Goal: Find specific page/section: Find specific page/section

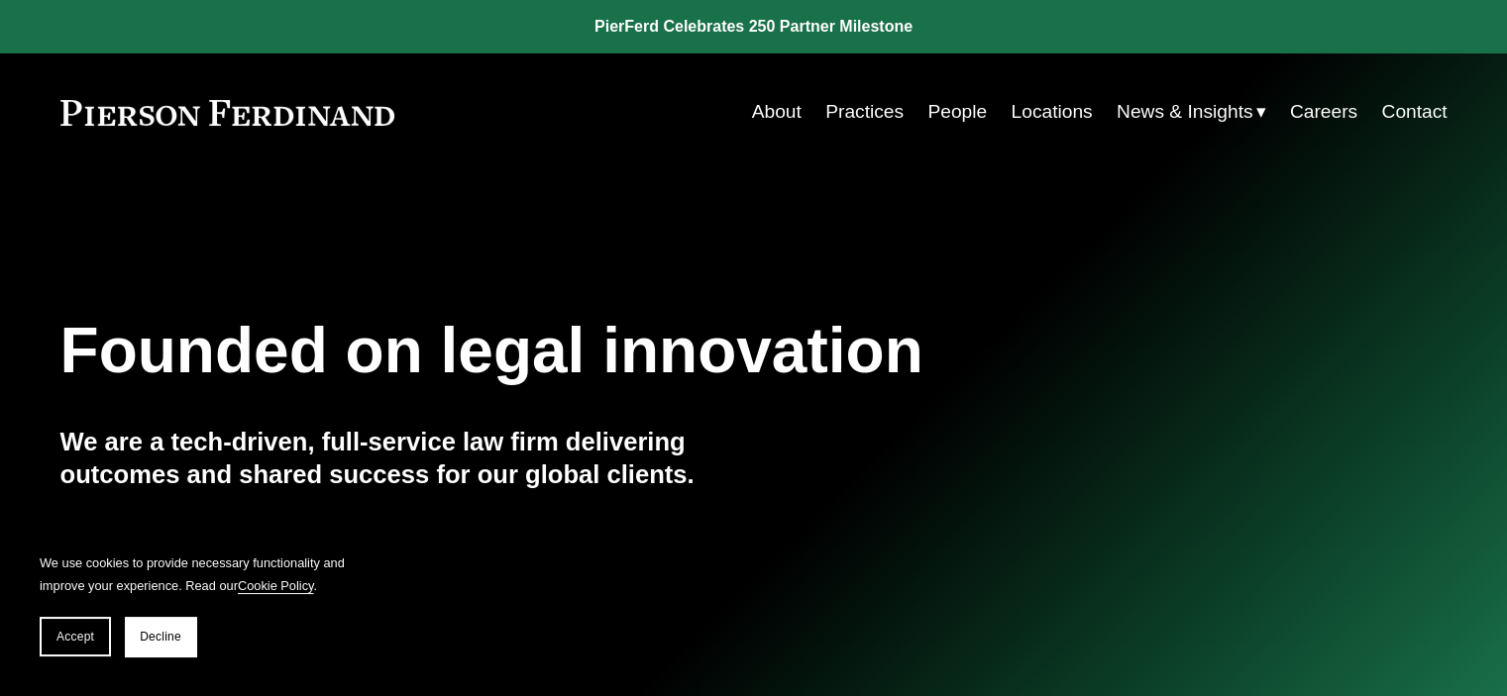
click at [1053, 103] on link "Locations" at bounding box center [1050, 112] width 81 height 38
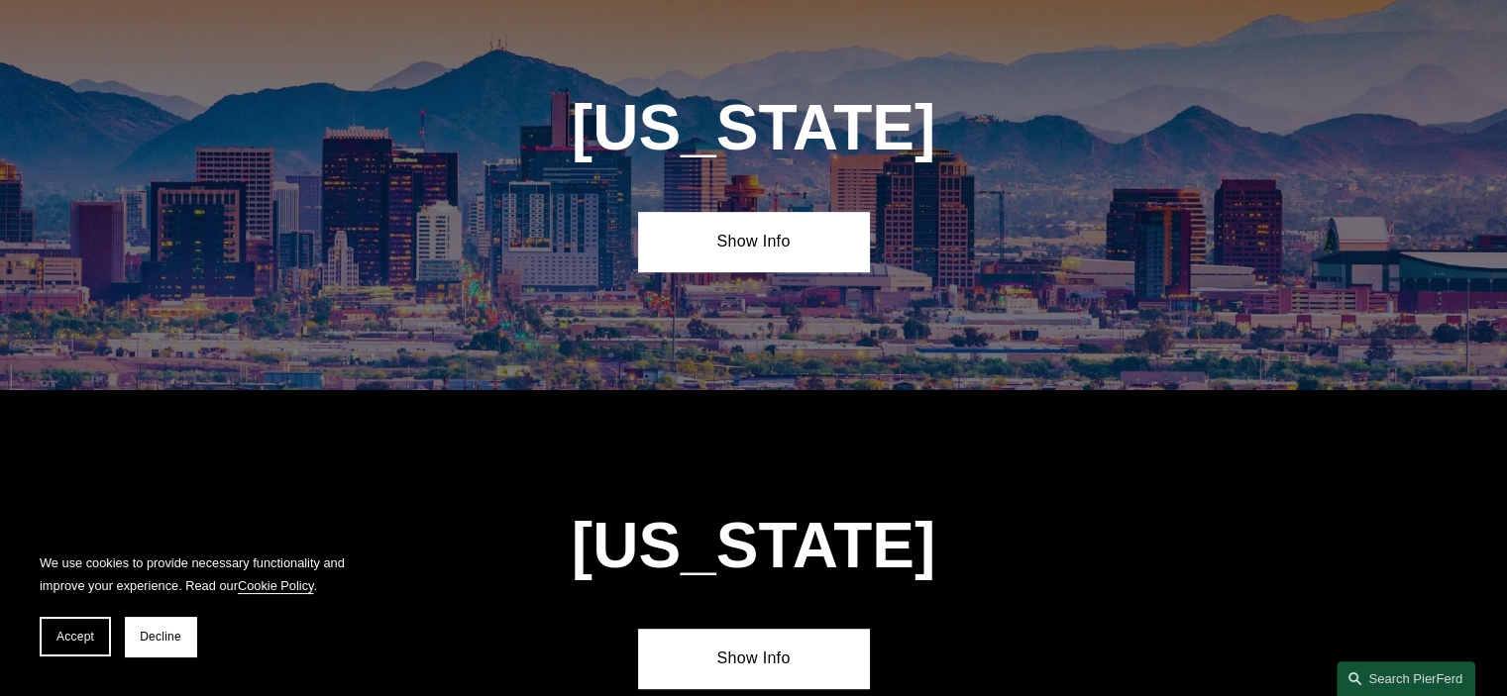
scroll to position [1090, 0]
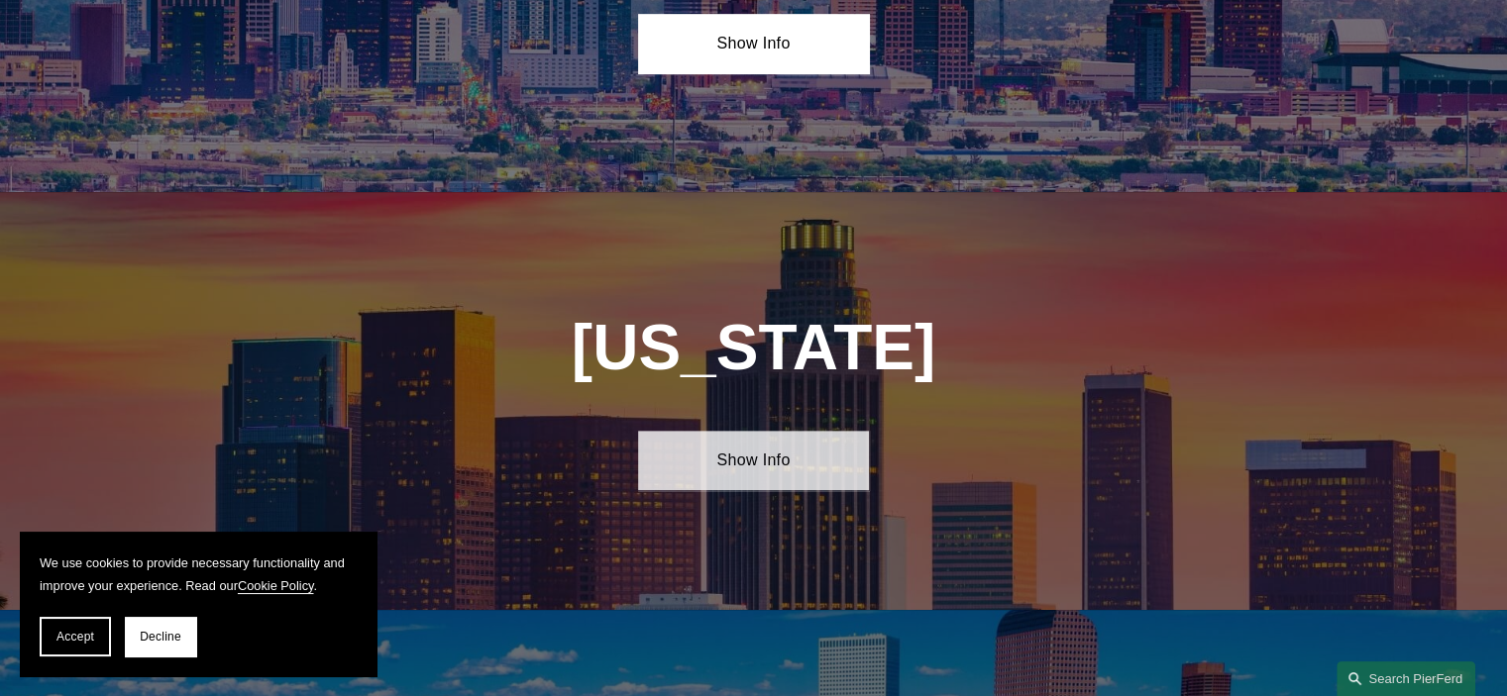
click at [759, 431] on link "Show Info" at bounding box center [753, 460] width 231 height 59
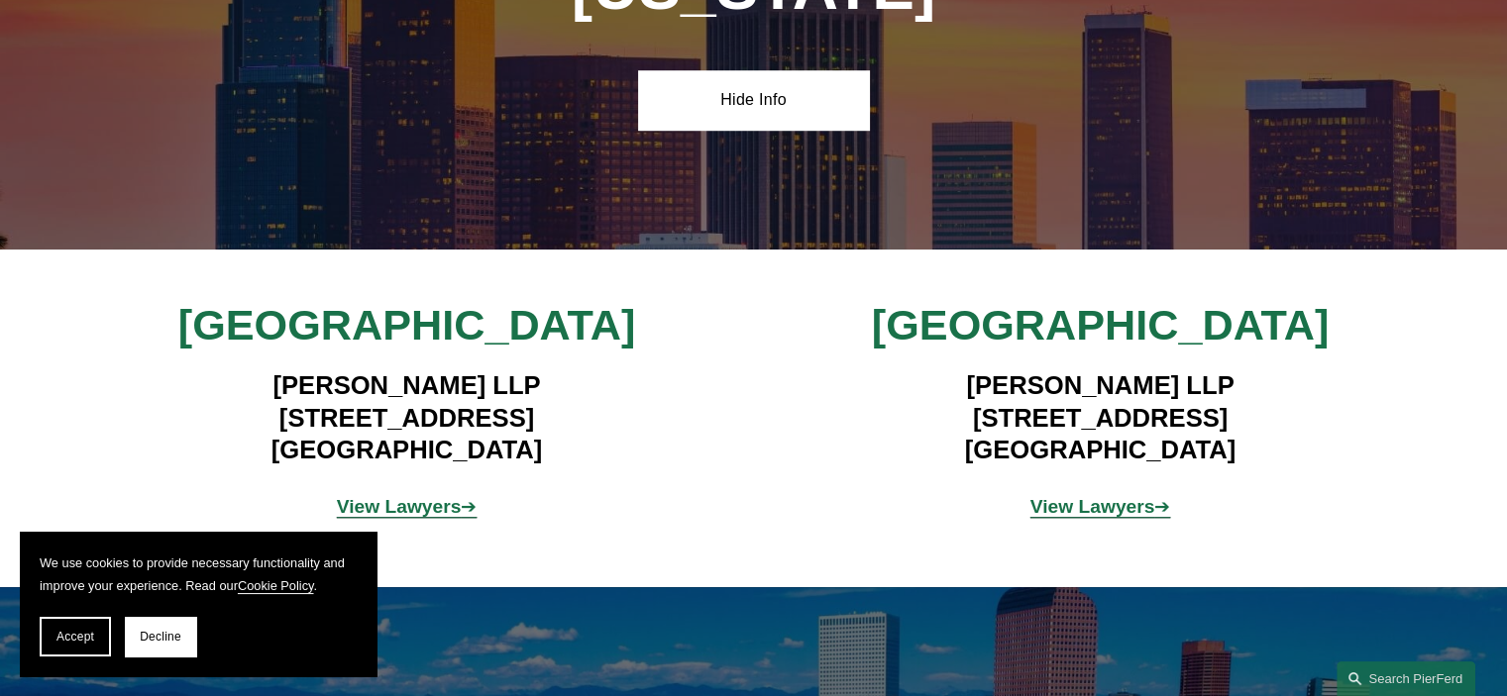
scroll to position [1486, 0]
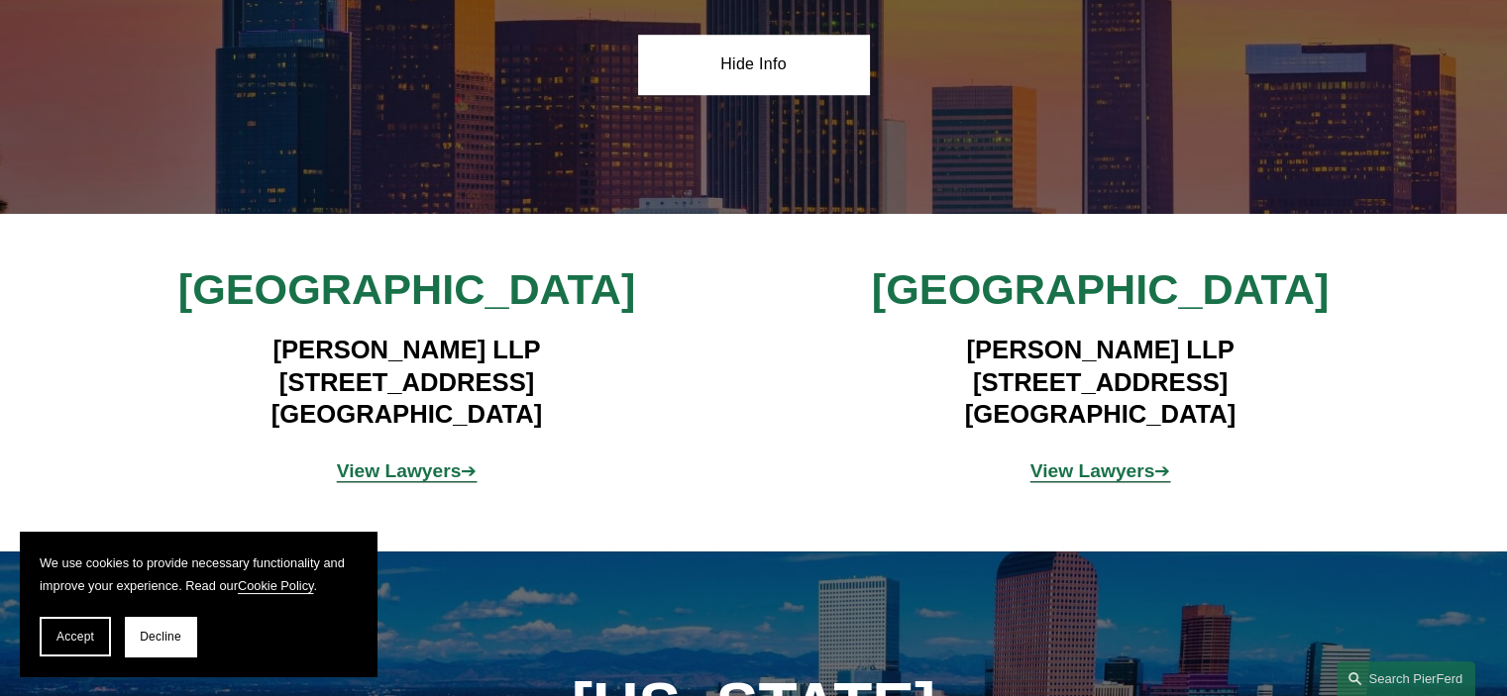
click at [226, 323] on div "Pierson Ferdinand LLP 12100 Wilshire Blvd, Suite 800 Los Angeles, CA 90025" at bounding box center [407, 382] width 578 height 119
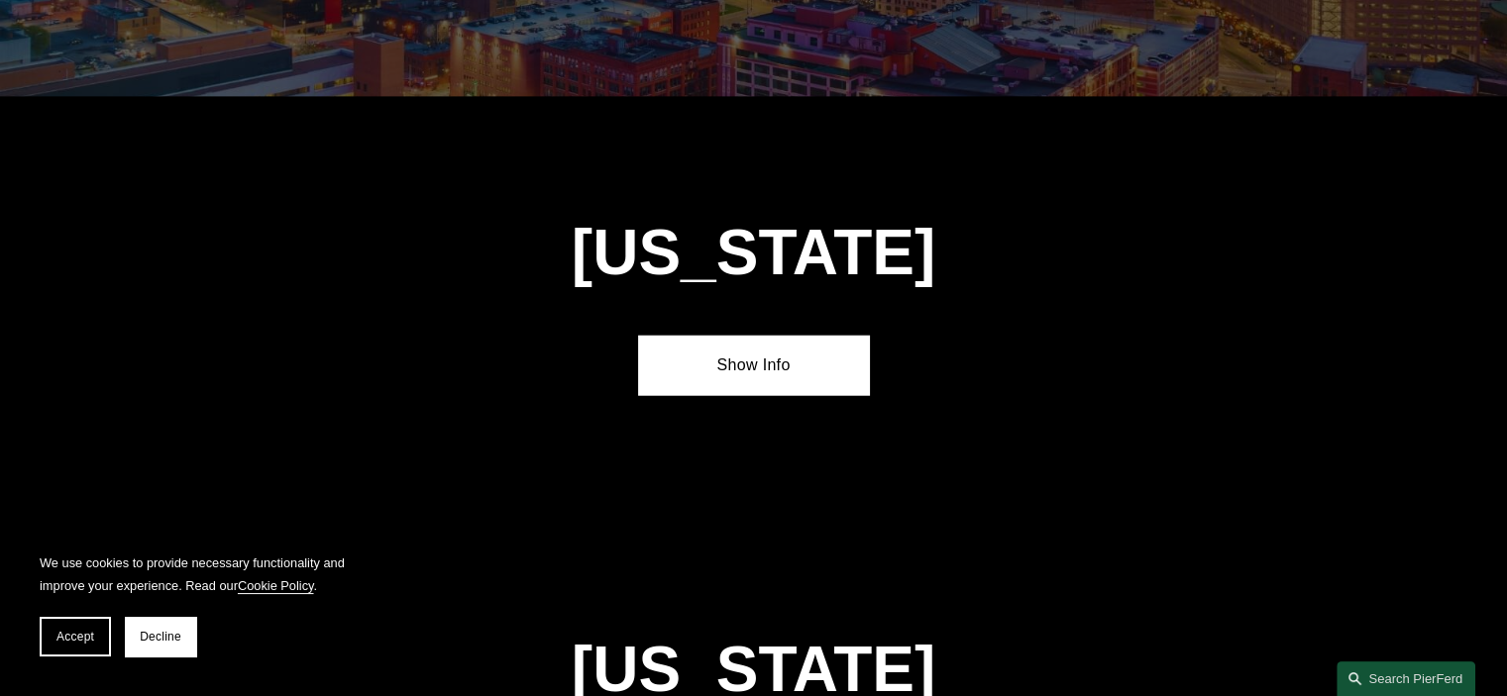
scroll to position [5151, 0]
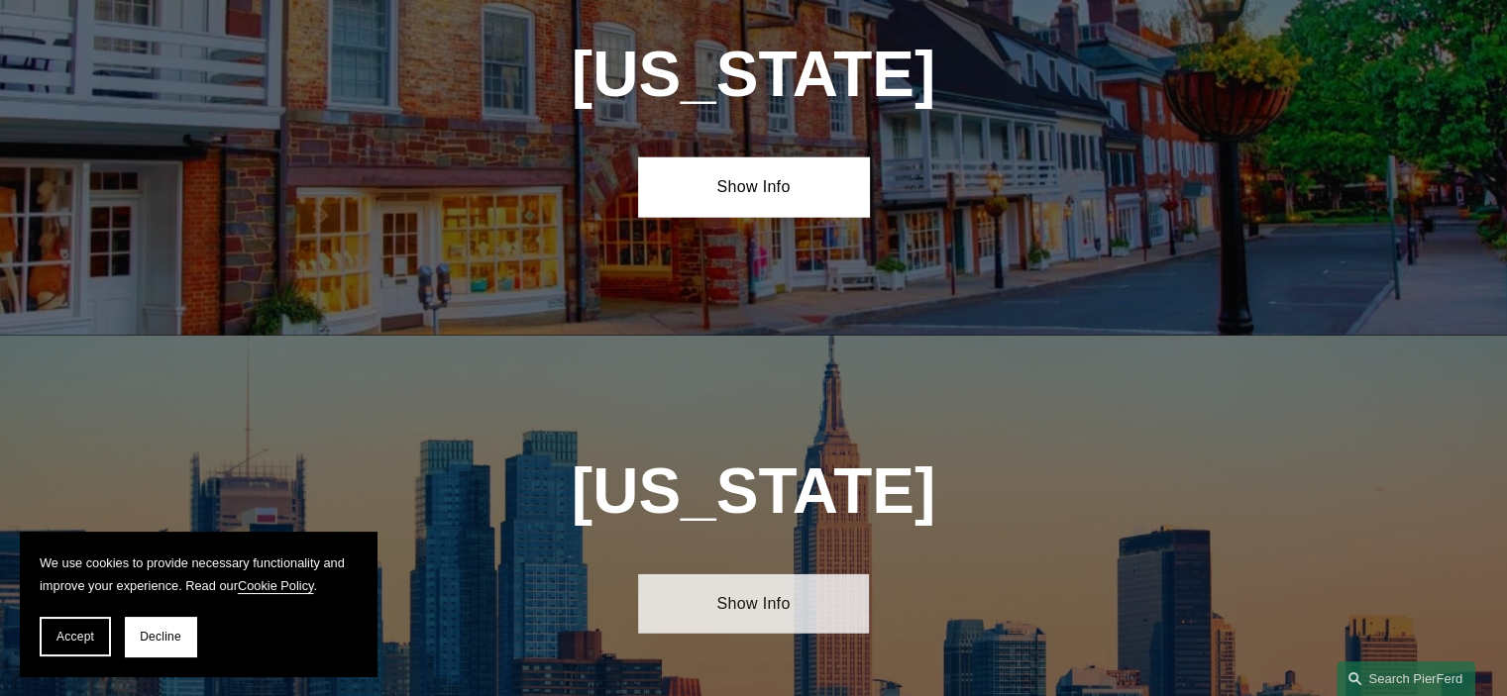
click at [749, 575] on link "Show Info" at bounding box center [753, 604] width 231 height 59
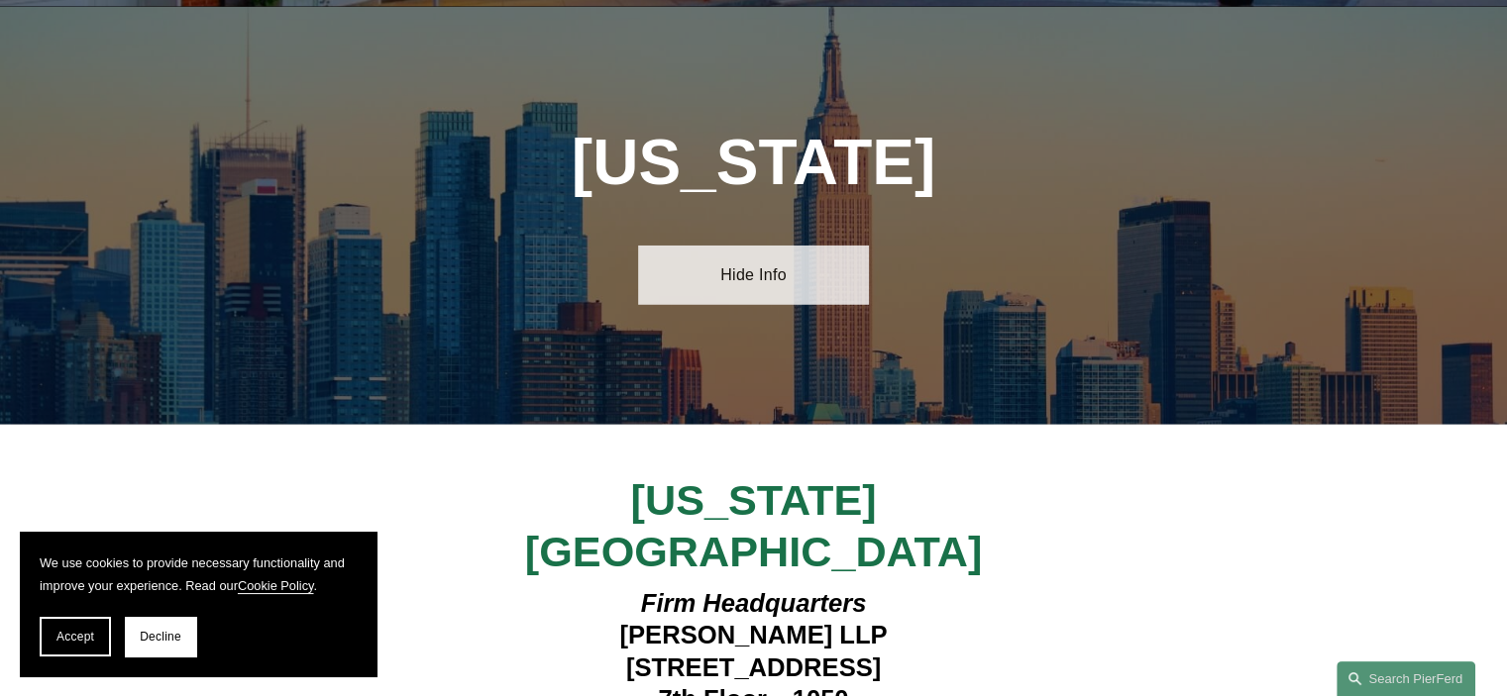
scroll to position [5548, 0]
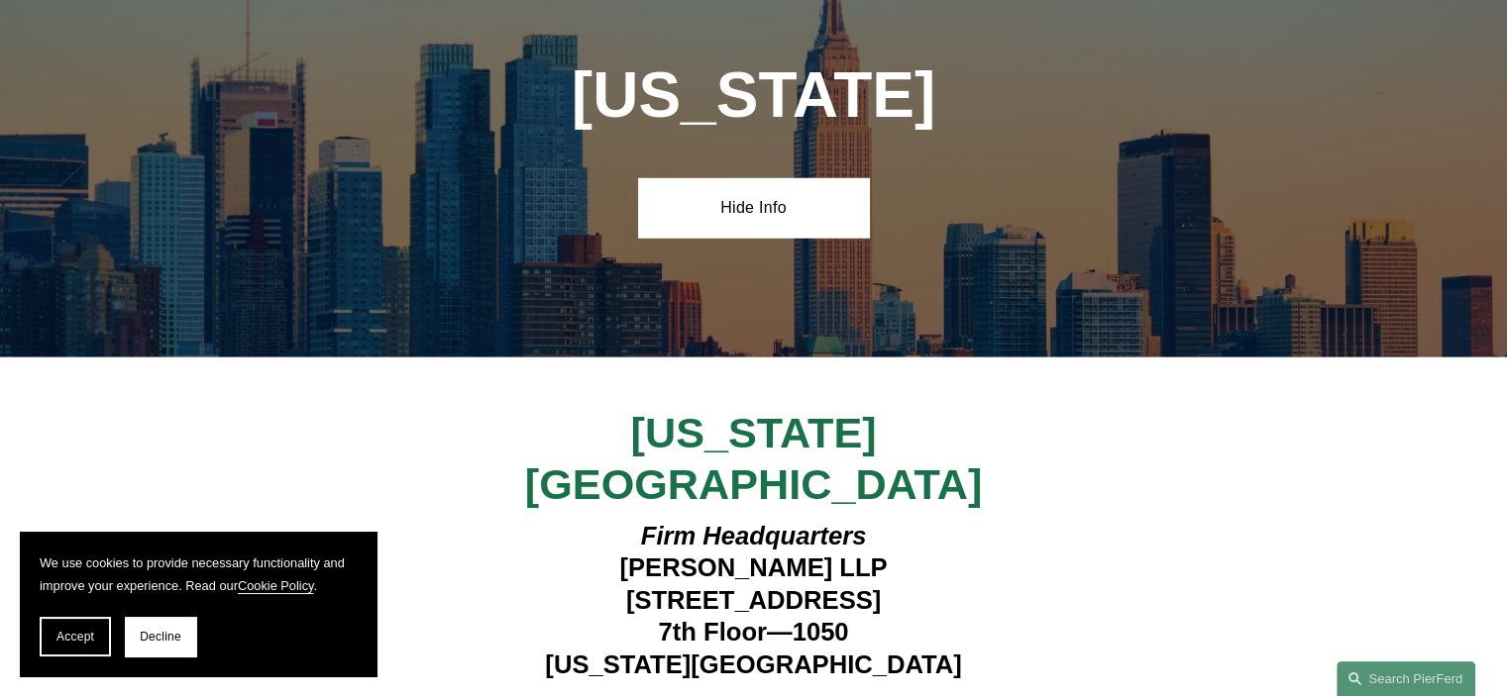
click at [429, 429] on div "New York City Firm Headquarters Pierson Ferdinand LLP 1270 Avenue of the Americ…" at bounding box center [753, 578] width 1507 height 342
click at [83, 640] on span "Accept" at bounding box center [75, 637] width 38 height 14
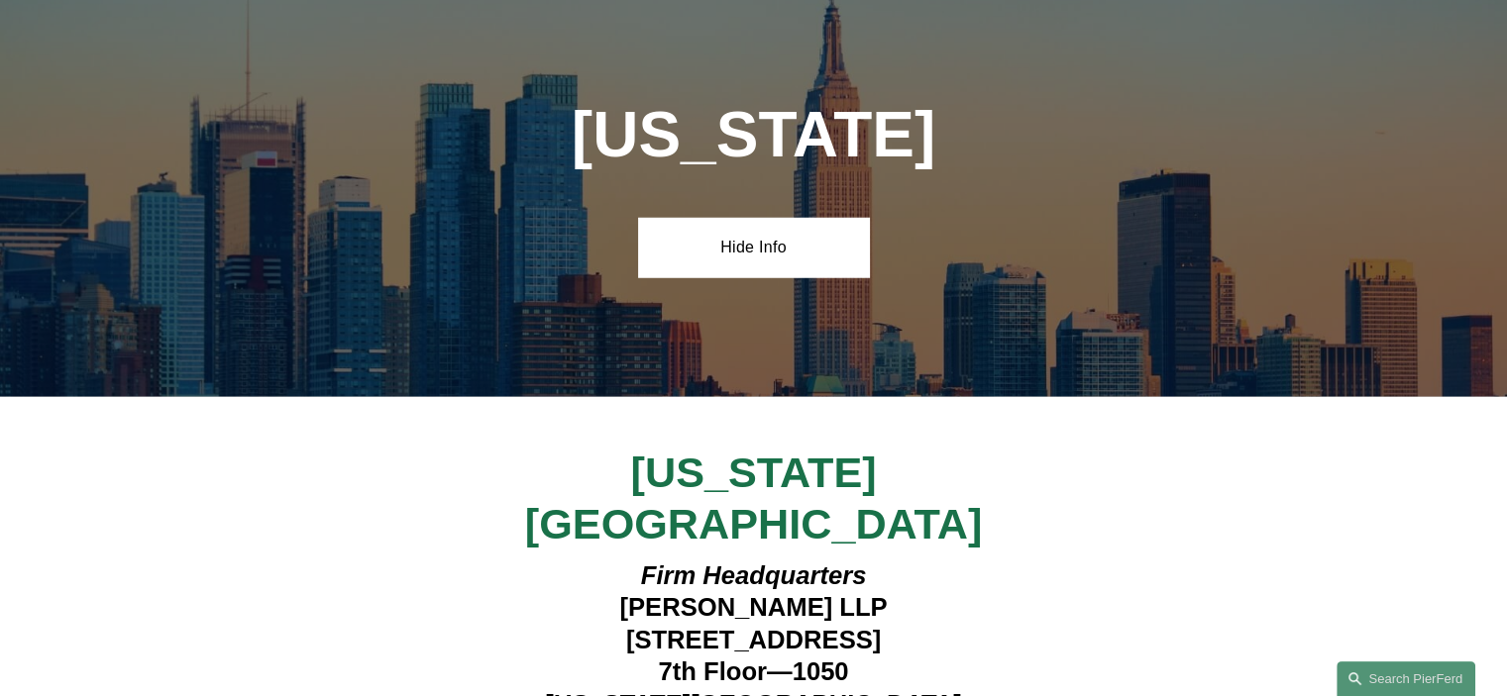
scroll to position [5647, 0]
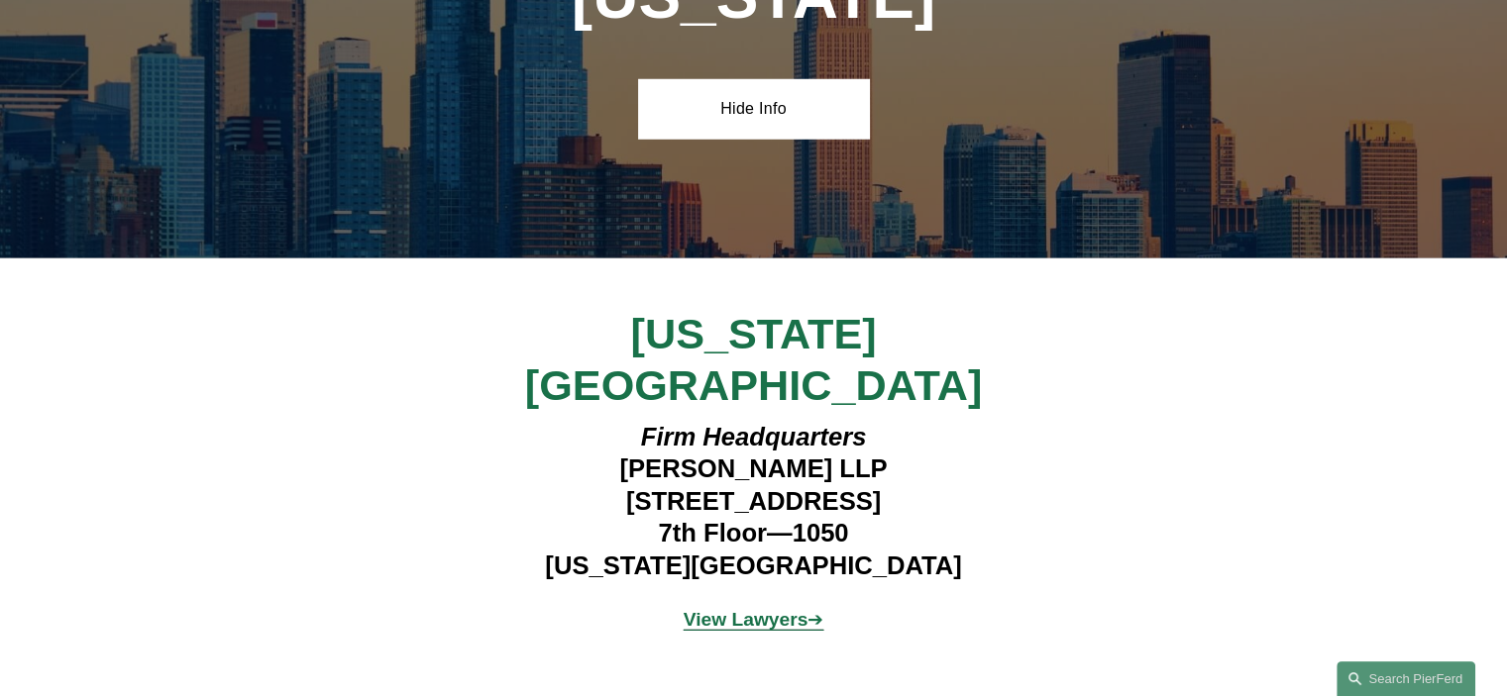
click at [416, 414] on div "New York City Firm Headquarters Pierson Ferdinand LLP 1270 Avenue of the Americ…" at bounding box center [753, 479] width 1507 height 342
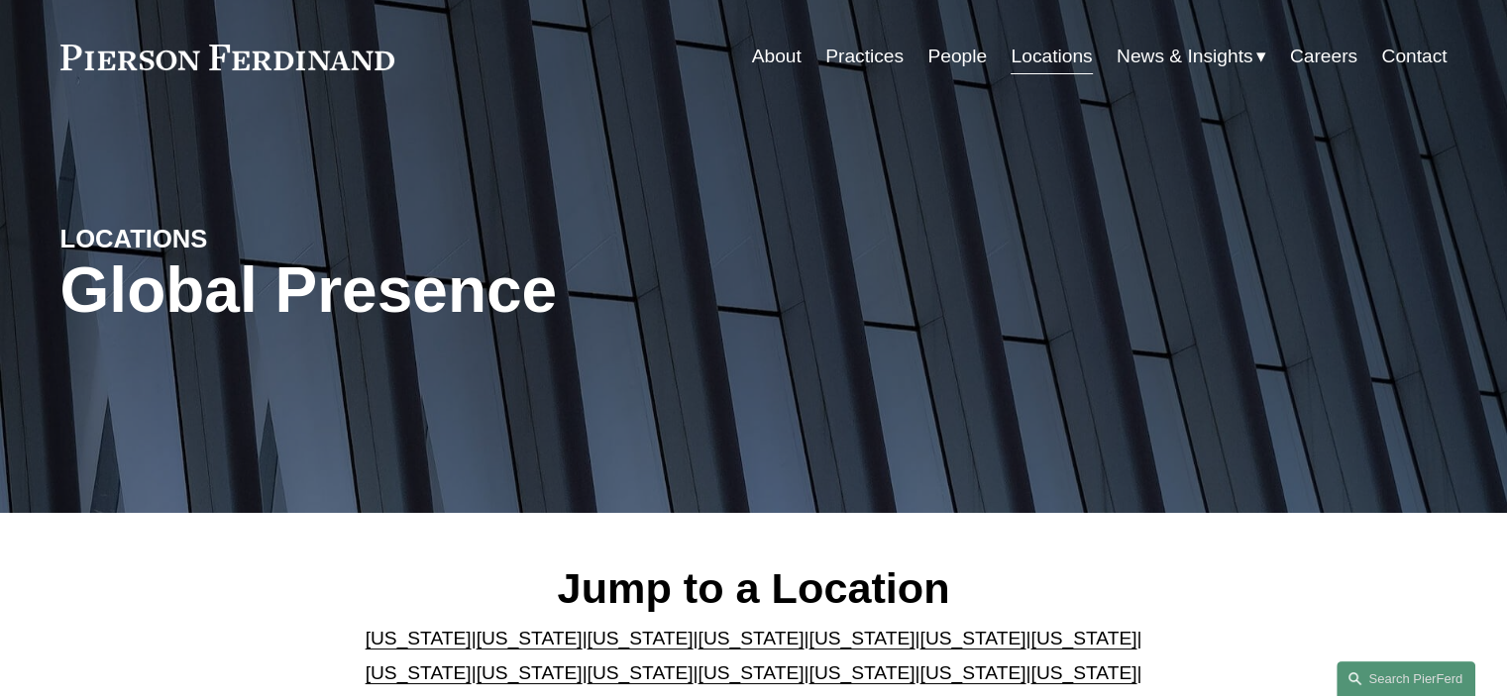
scroll to position [0, 0]
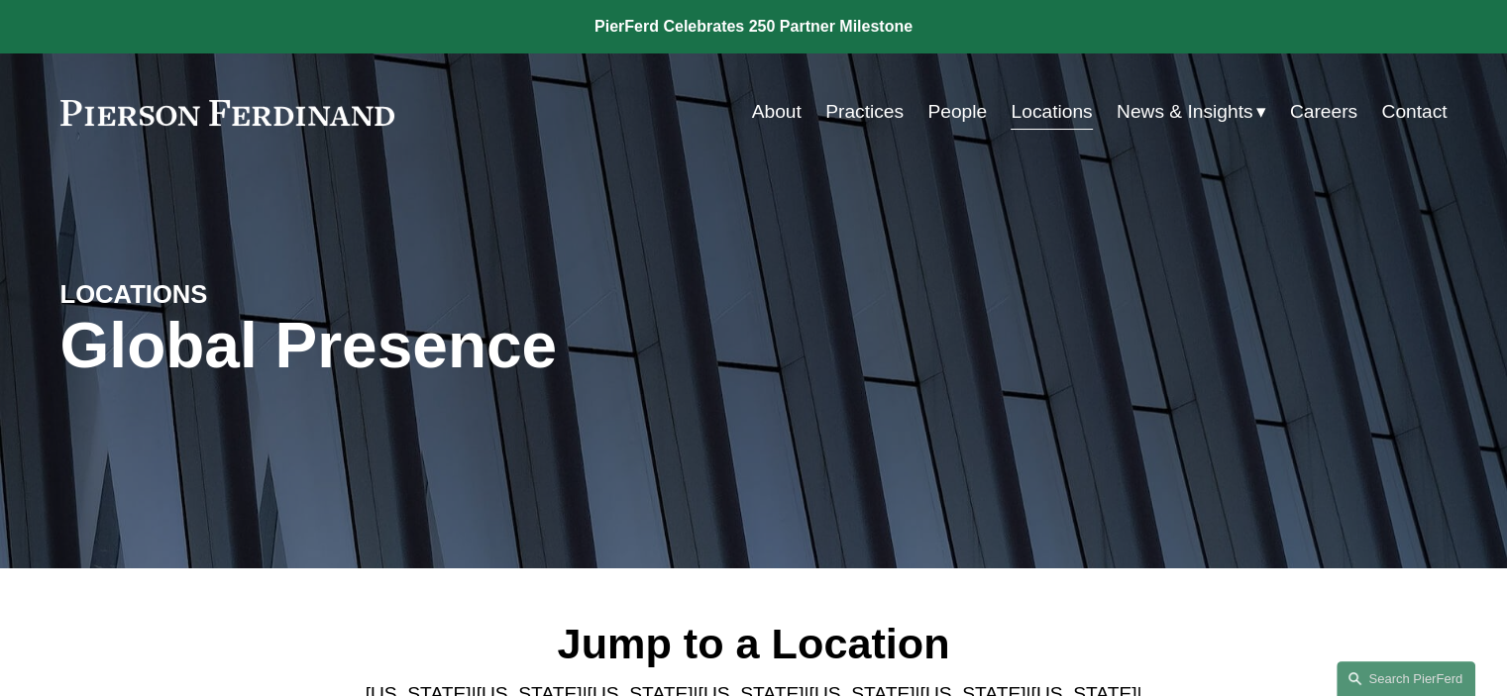
click at [1426, 109] on link "Contact" at bounding box center [1413, 112] width 65 height 38
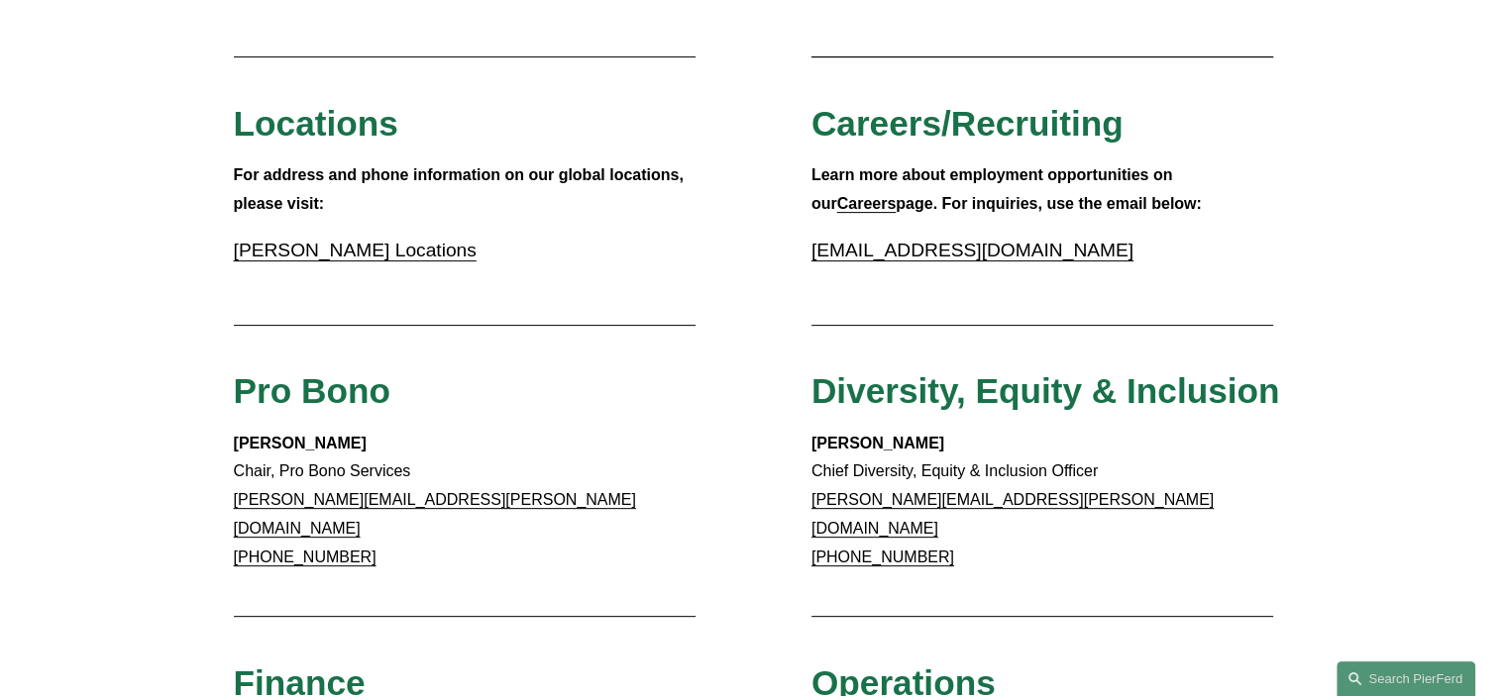
scroll to position [693, 0]
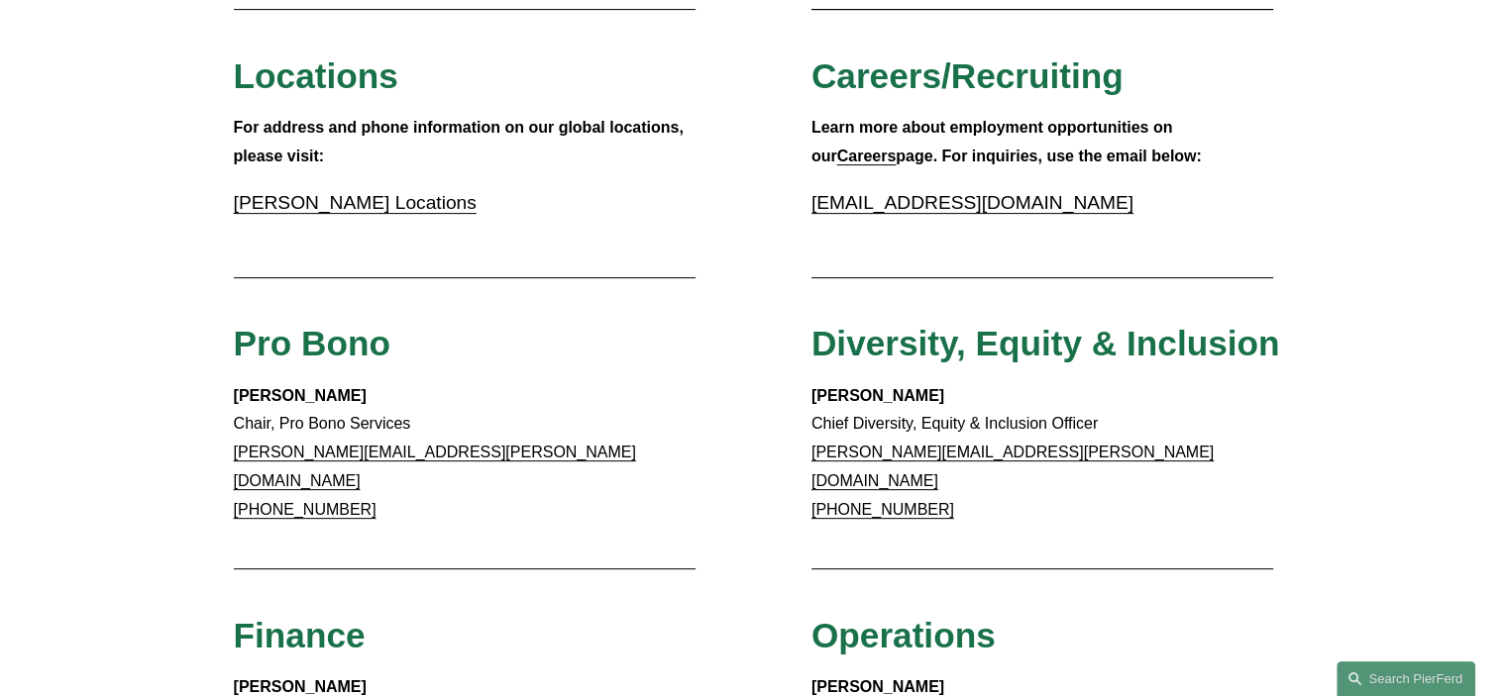
click at [346, 204] on link "Pierson Ferdinand Locations" at bounding box center [355, 202] width 243 height 21
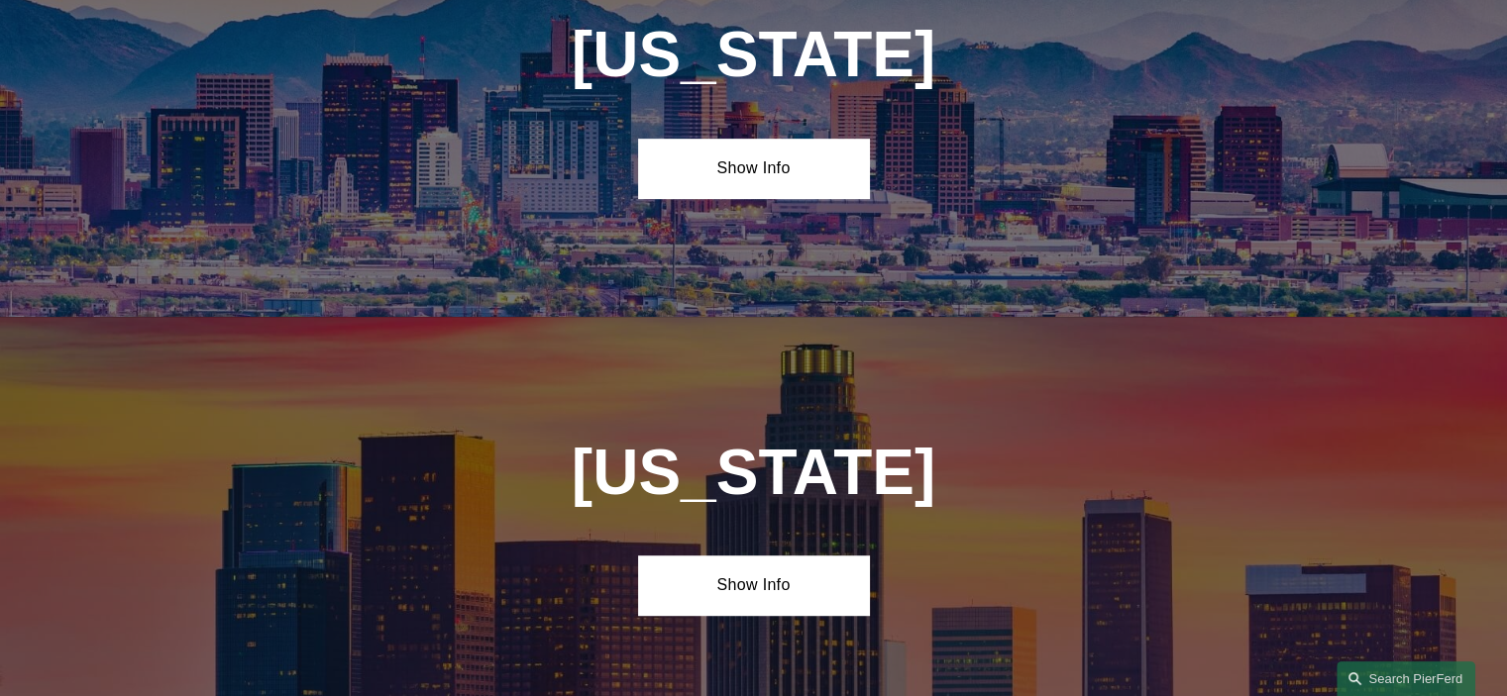
scroll to position [1189, 0]
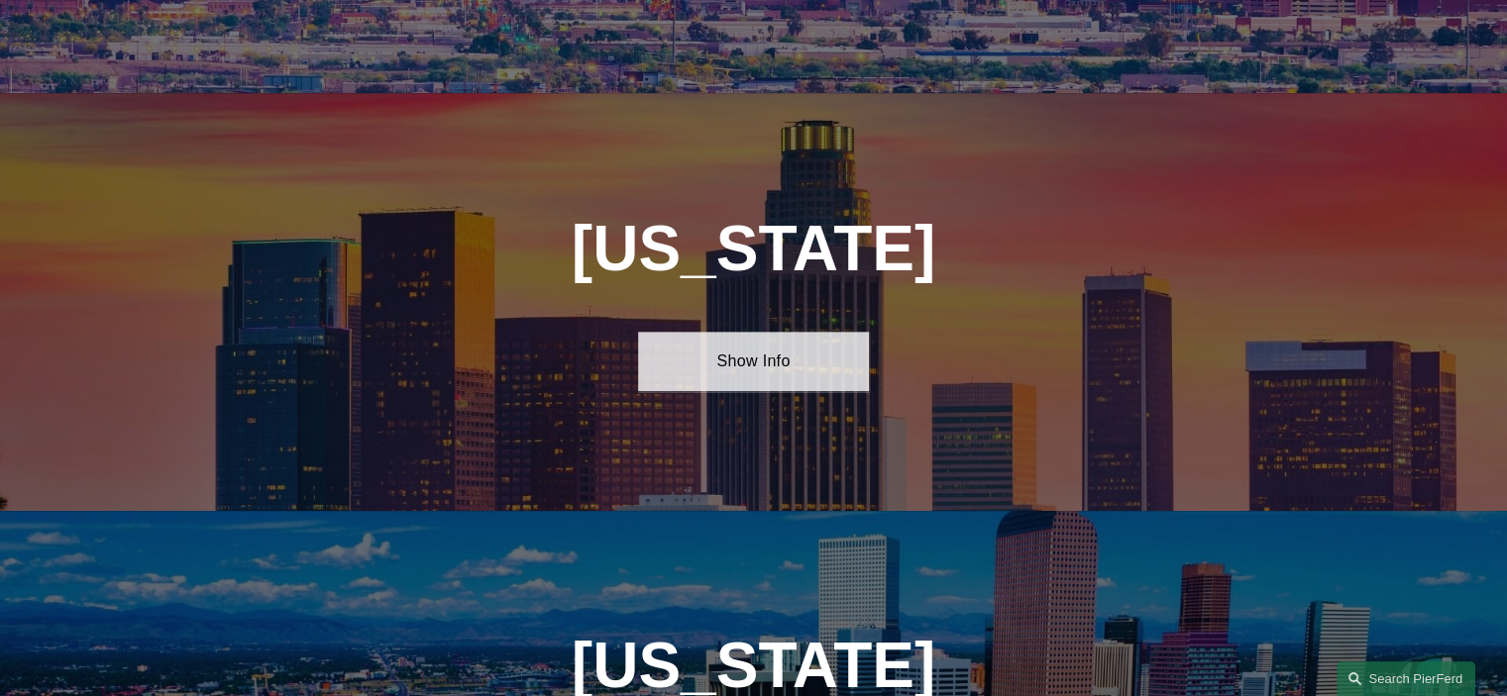
click at [752, 340] on link "Show Info" at bounding box center [753, 361] width 231 height 59
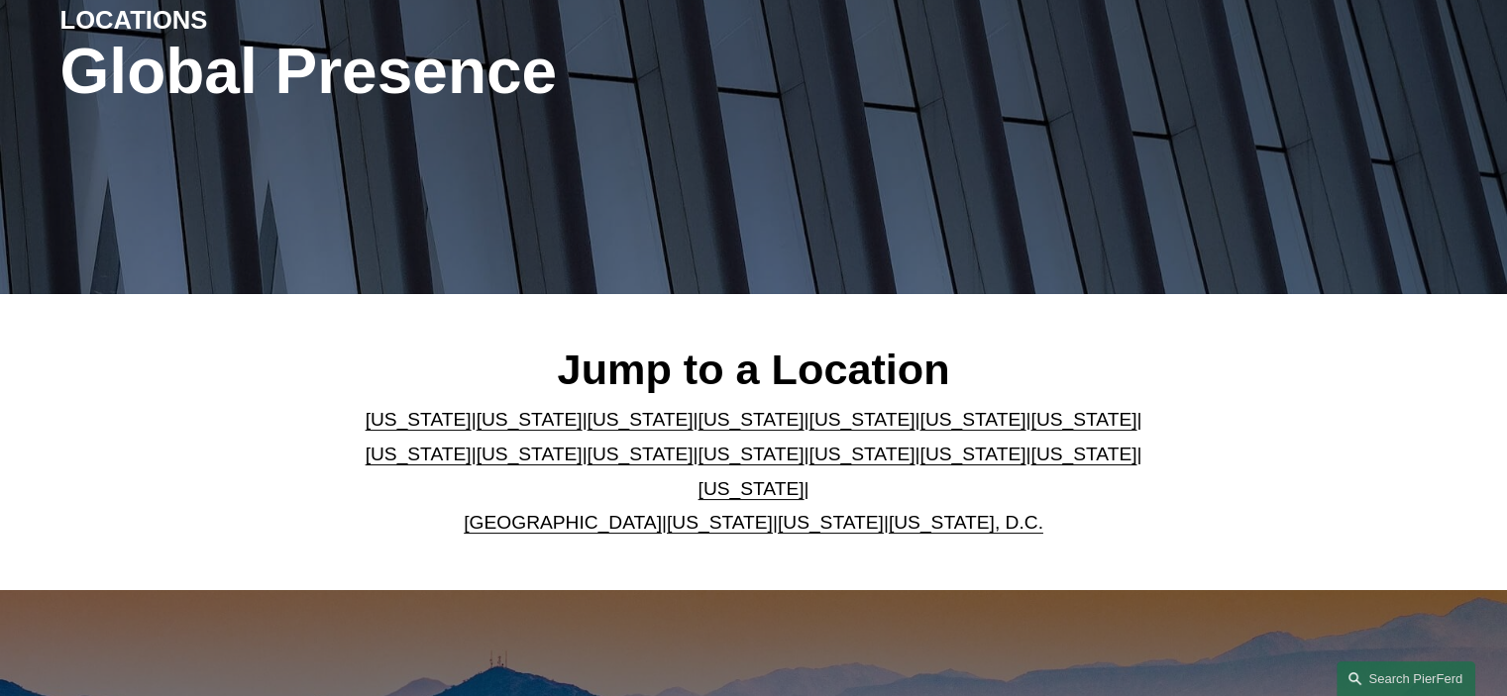
scroll to position [0, 0]
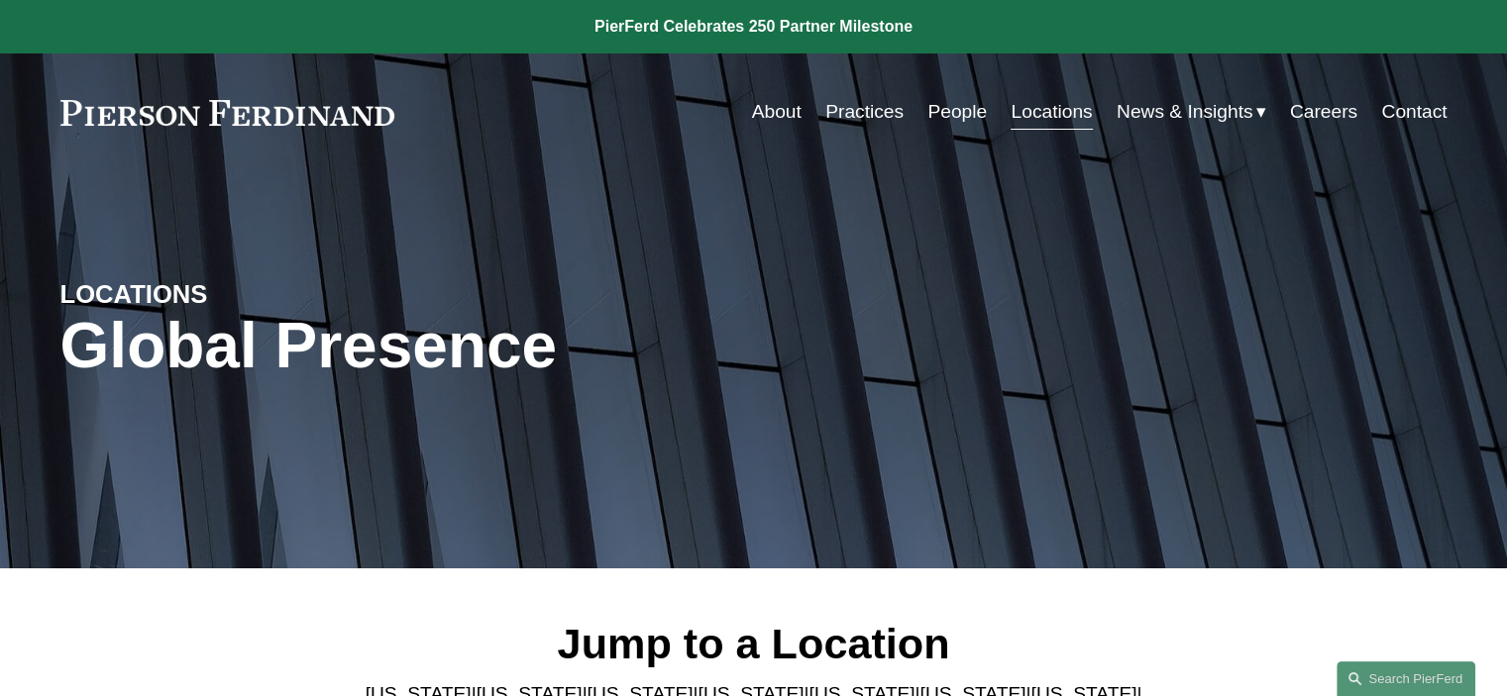
click at [1415, 113] on link "Contact" at bounding box center [1413, 112] width 65 height 38
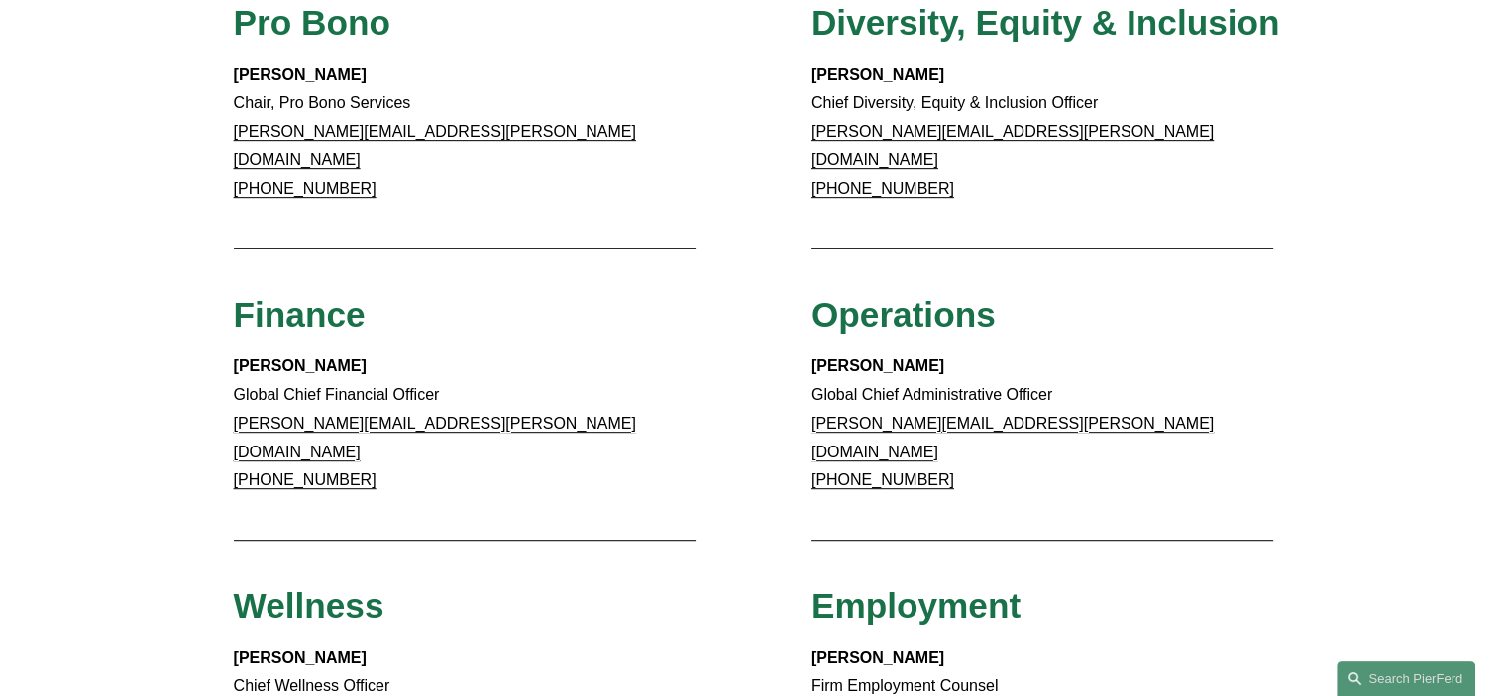
scroll to position [1486, 0]
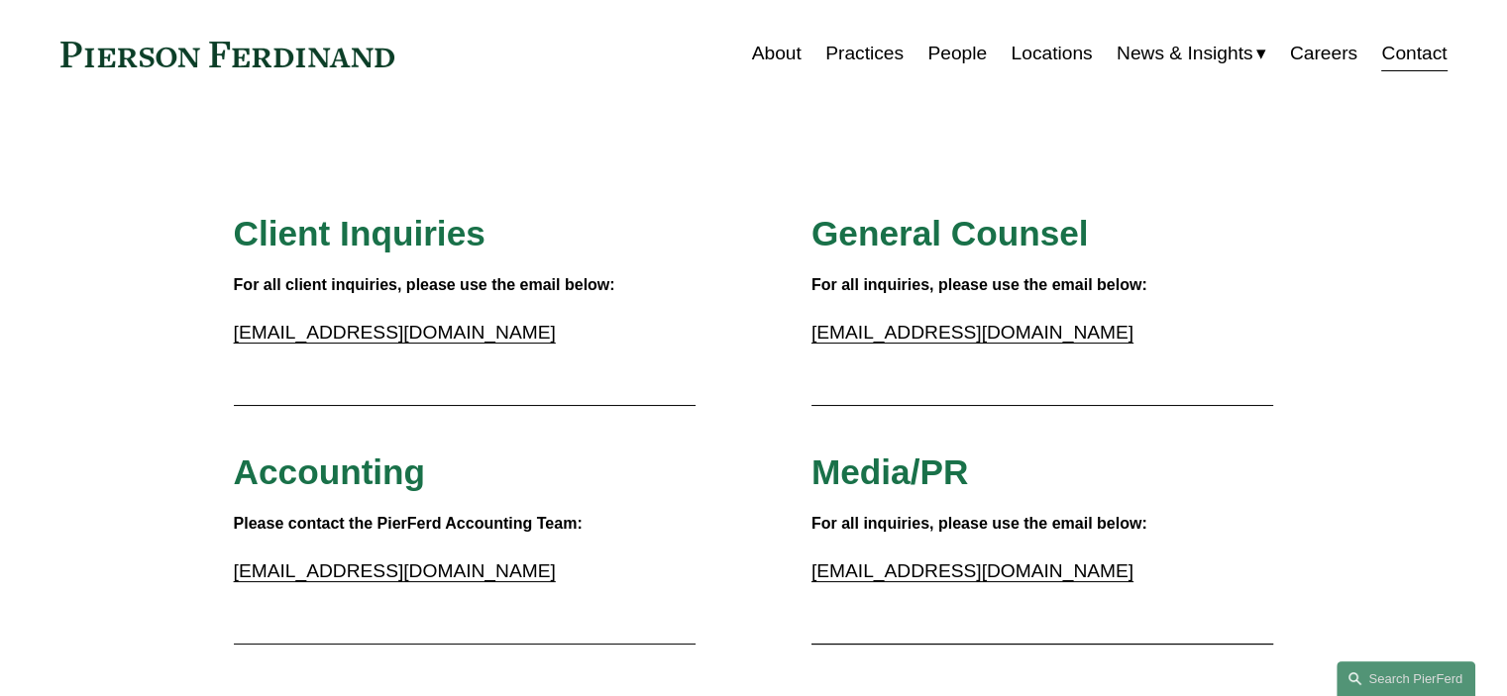
scroll to position [0, 0]
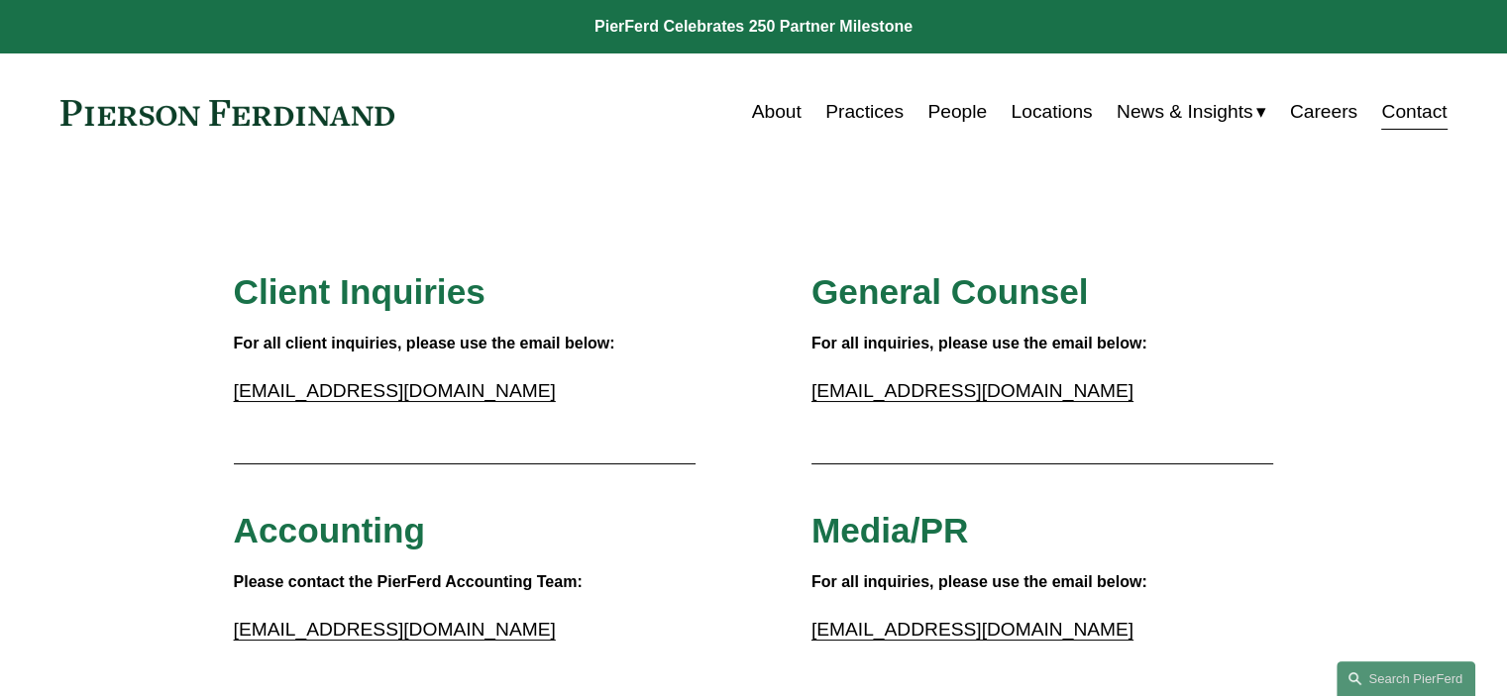
click at [1020, 106] on link "Locations" at bounding box center [1050, 112] width 81 height 38
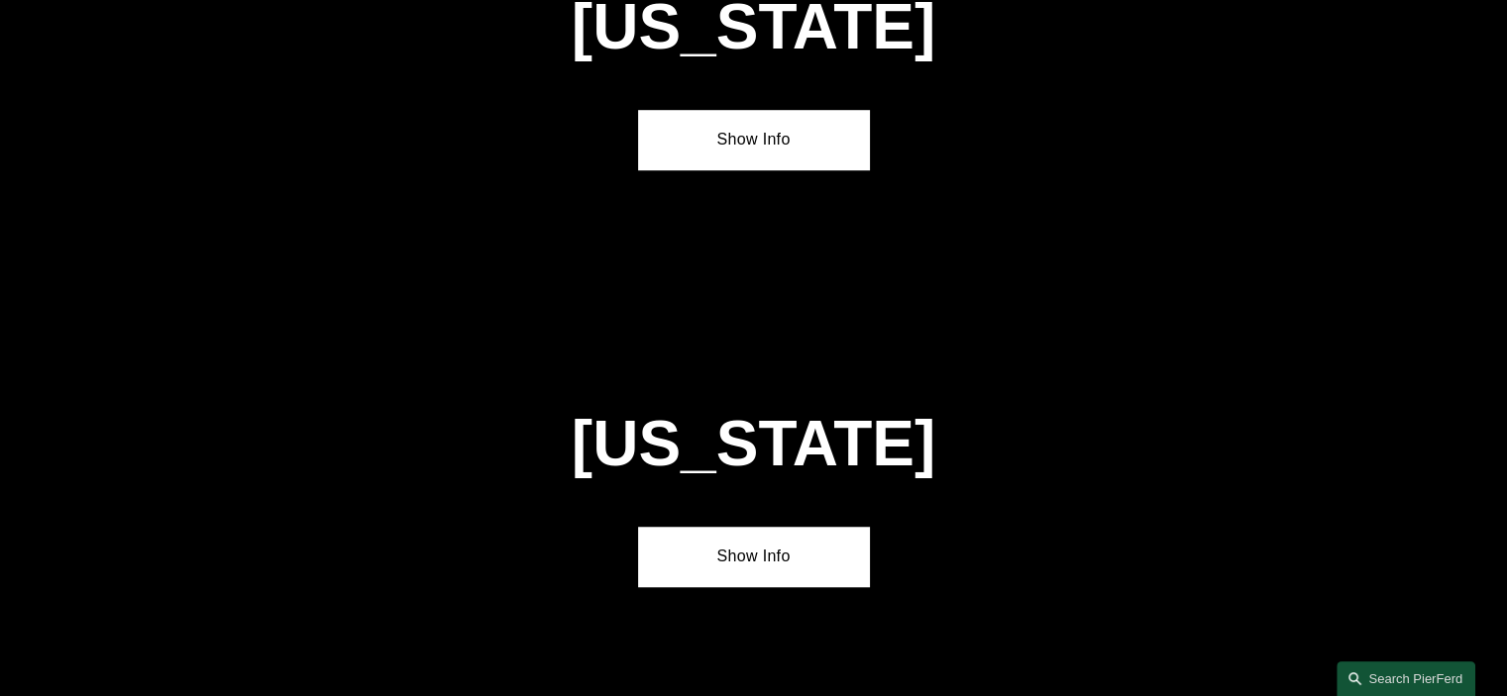
scroll to position [1298, 0]
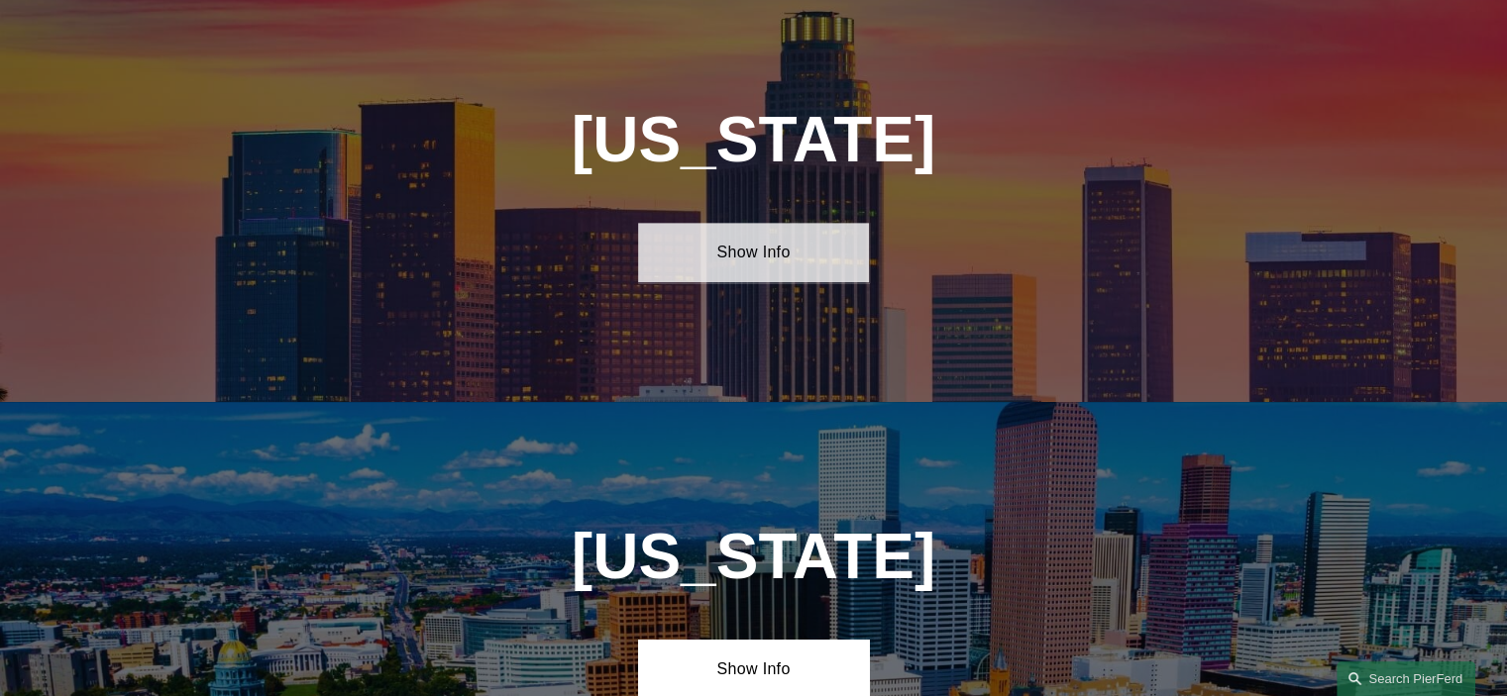
click at [754, 245] on link "Show Info" at bounding box center [753, 252] width 231 height 59
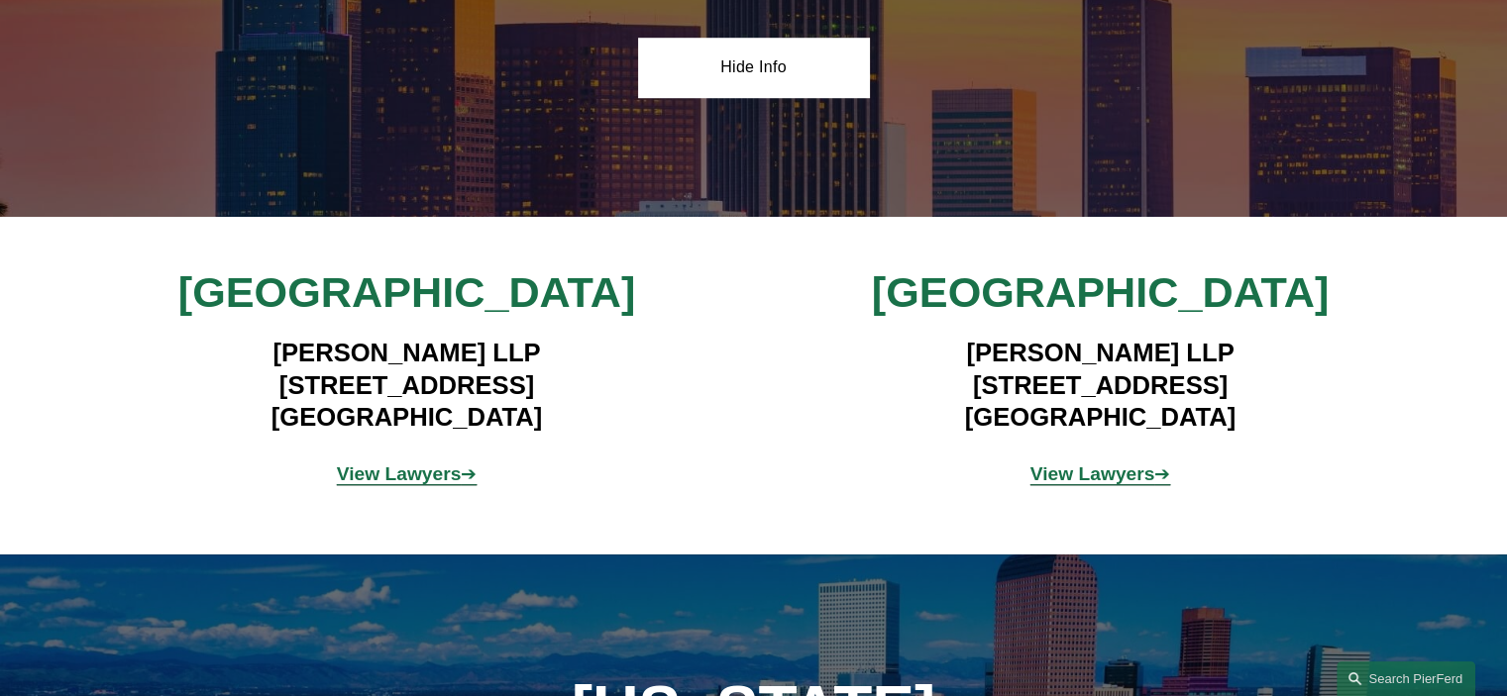
scroll to position [1496, 0]
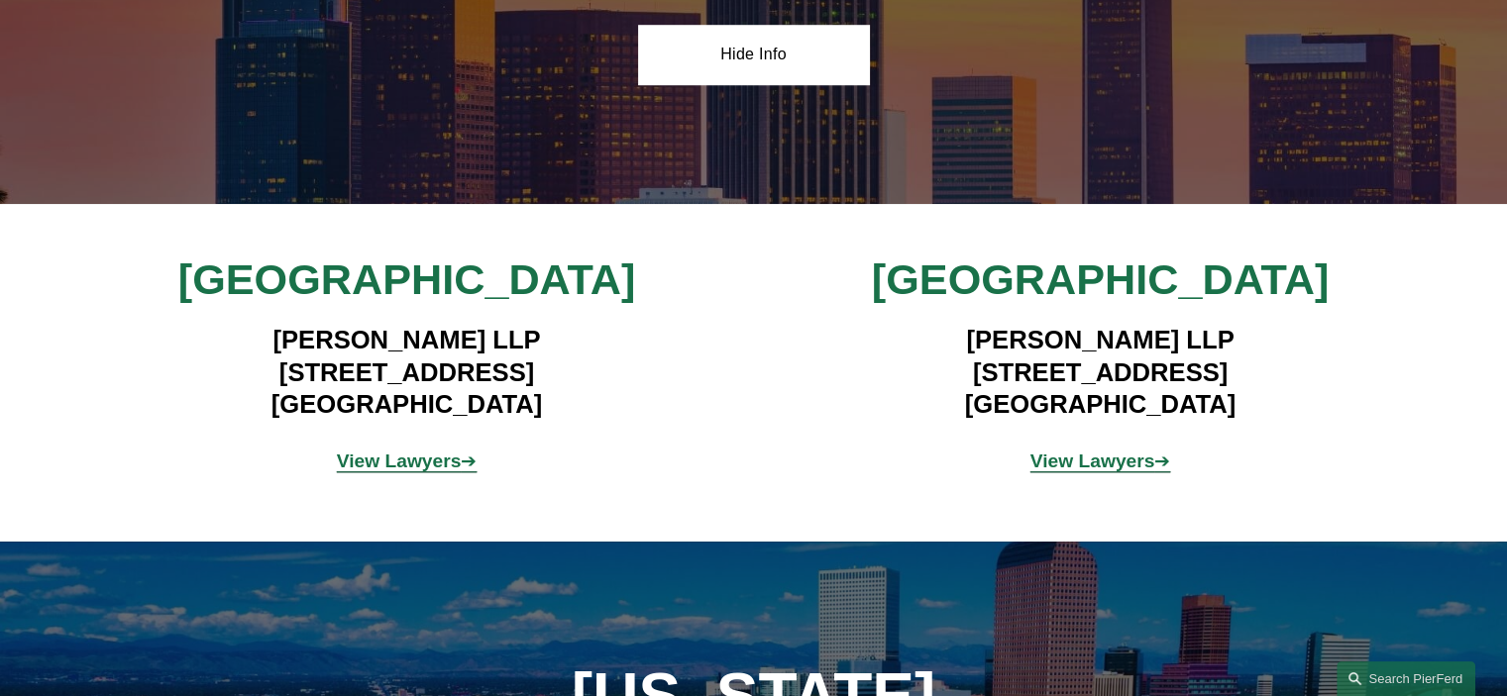
click at [440, 451] on strong "View Lawyers" at bounding box center [399, 461] width 125 height 21
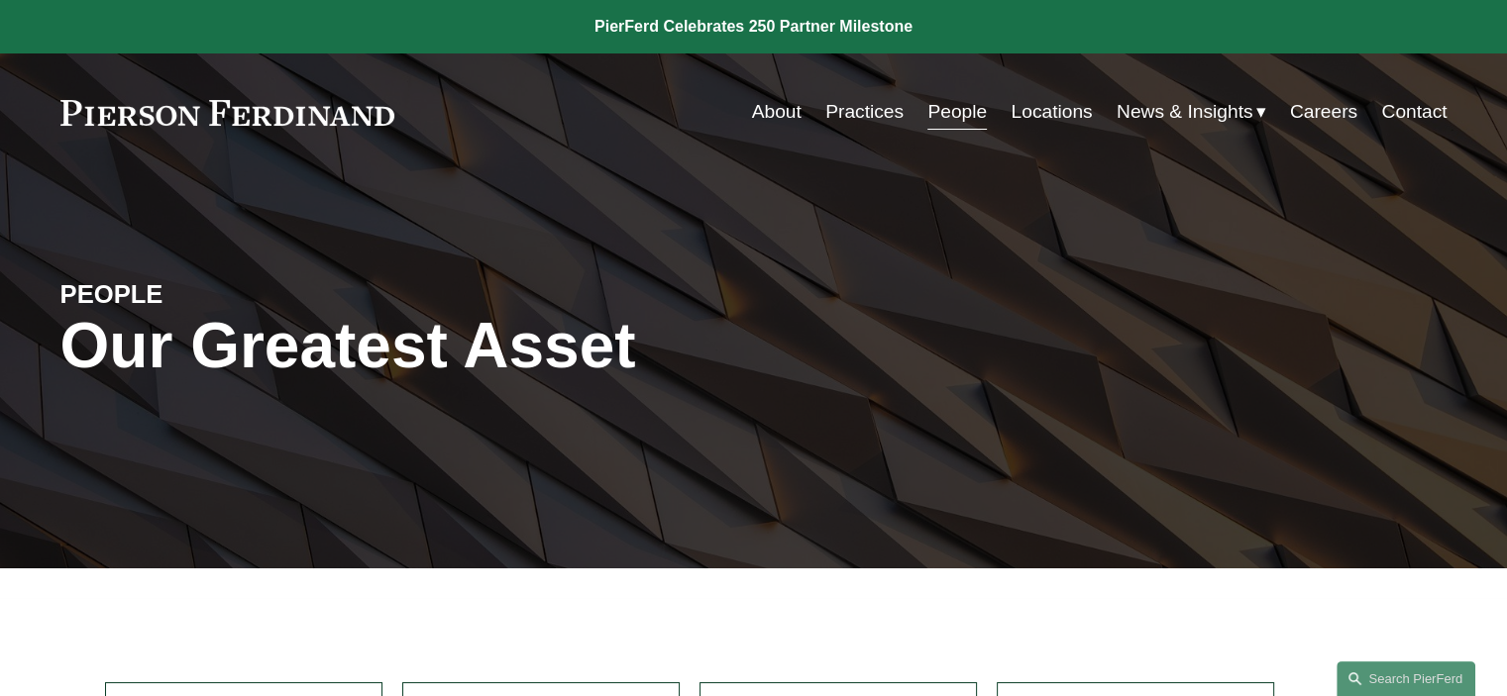
click at [943, 112] on link "People" at bounding box center [956, 112] width 59 height 38
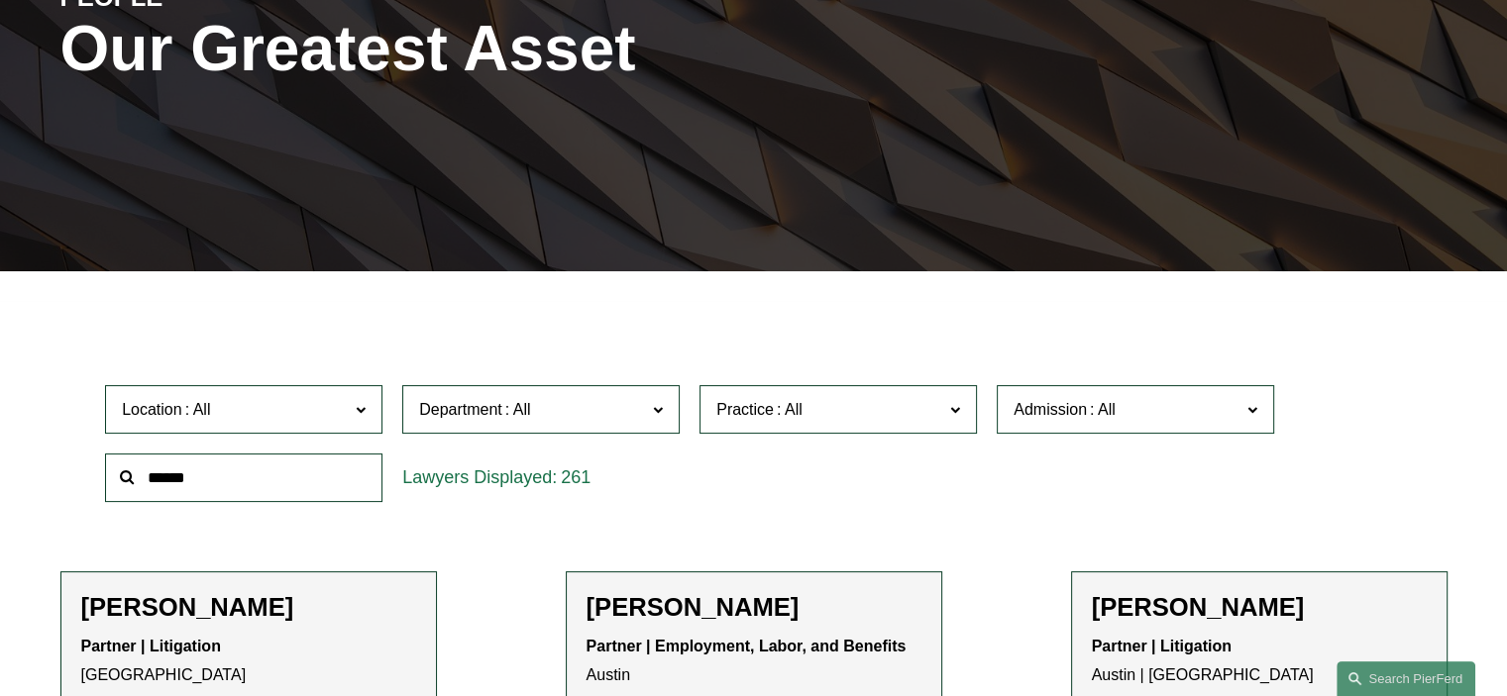
click at [314, 486] on input "text" at bounding box center [243, 478] width 277 height 49
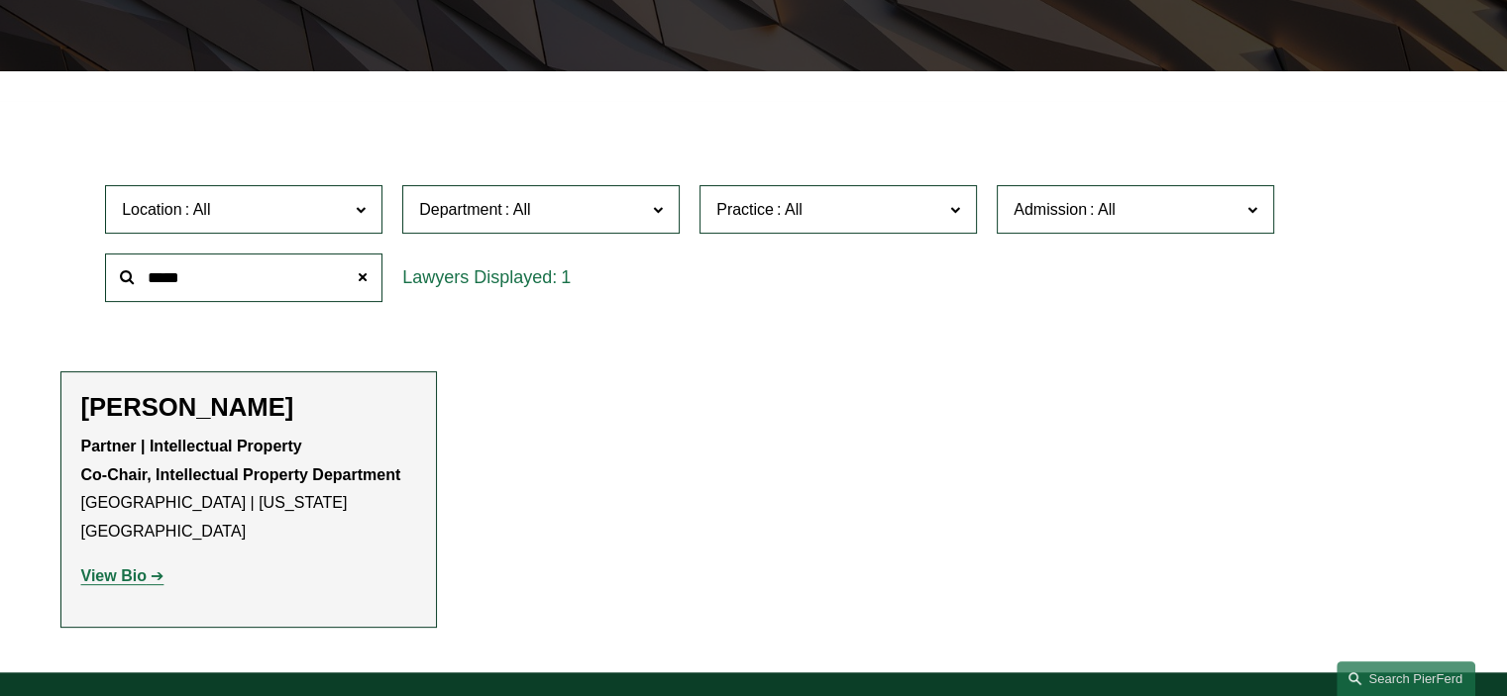
scroll to position [594, 0]
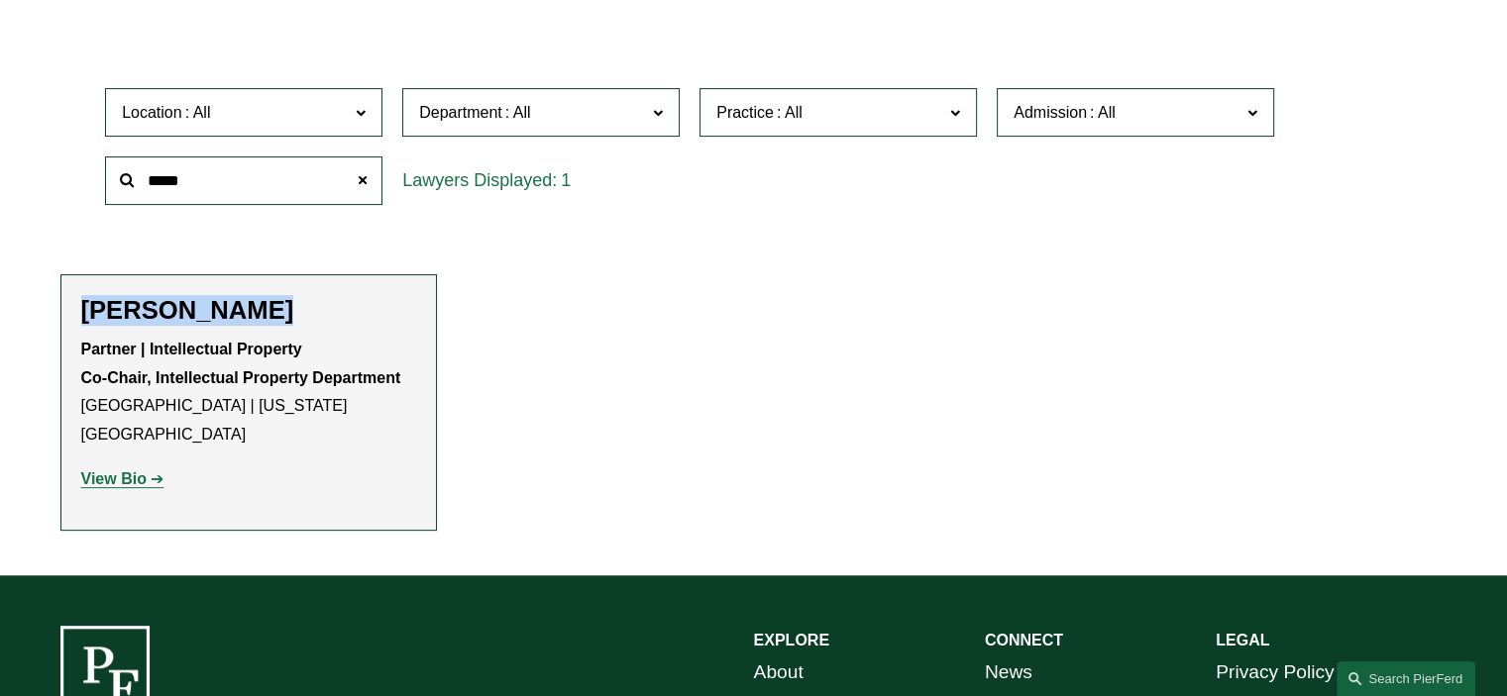
drag, startPoint x: 83, startPoint y: 307, endPoint x: 273, endPoint y: 304, distance: 190.2
click at [273, 304] on h2 "[PERSON_NAME]" at bounding box center [248, 310] width 335 height 31
copy h2 "[PERSON_NAME]"
drag, startPoint x: 208, startPoint y: 174, endPoint x: 70, endPoint y: 130, distance: 144.7
click at [67, 133] on div "Location All [GEOGRAPHIC_DATA] [GEOGRAPHIC_DATA] [GEOGRAPHIC_DATA] [GEOGRAPHIC_…" at bounding box center [753, 146] width 1387 height 136
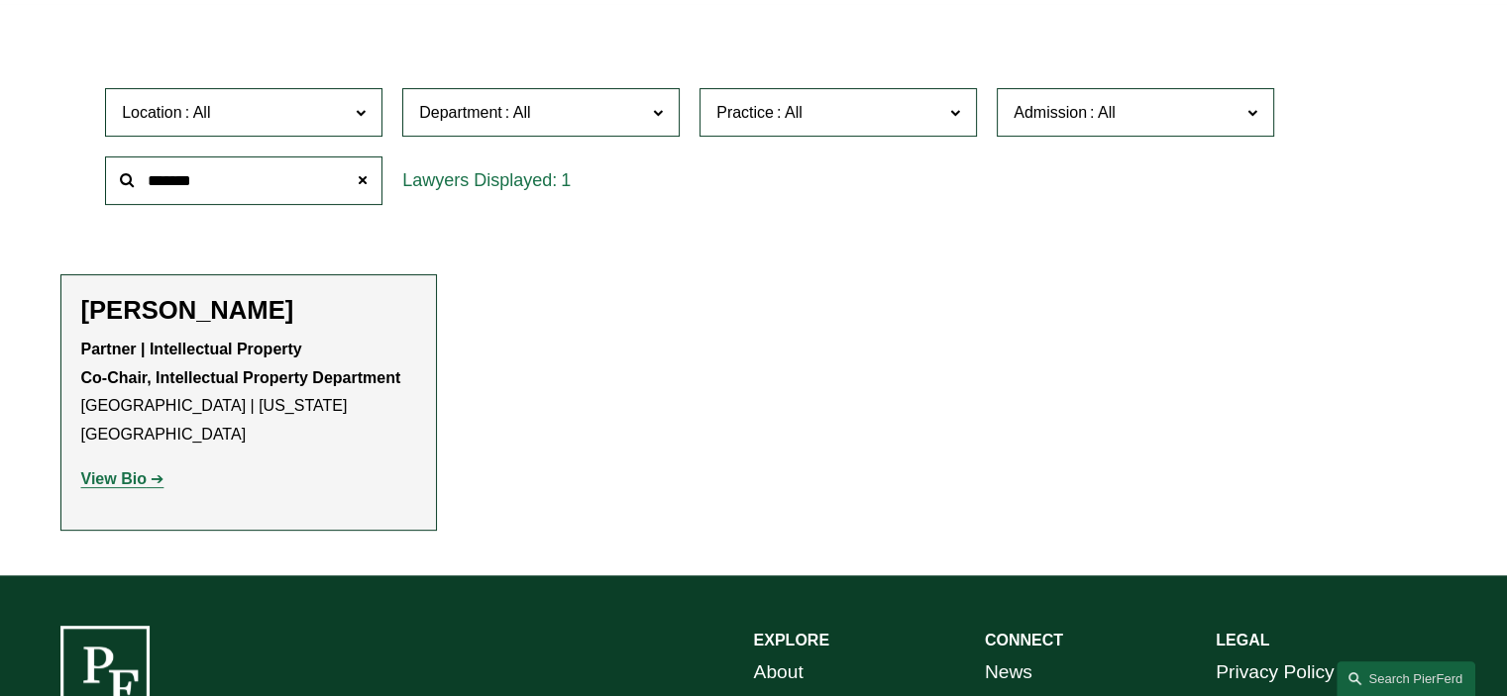
type input "*******"
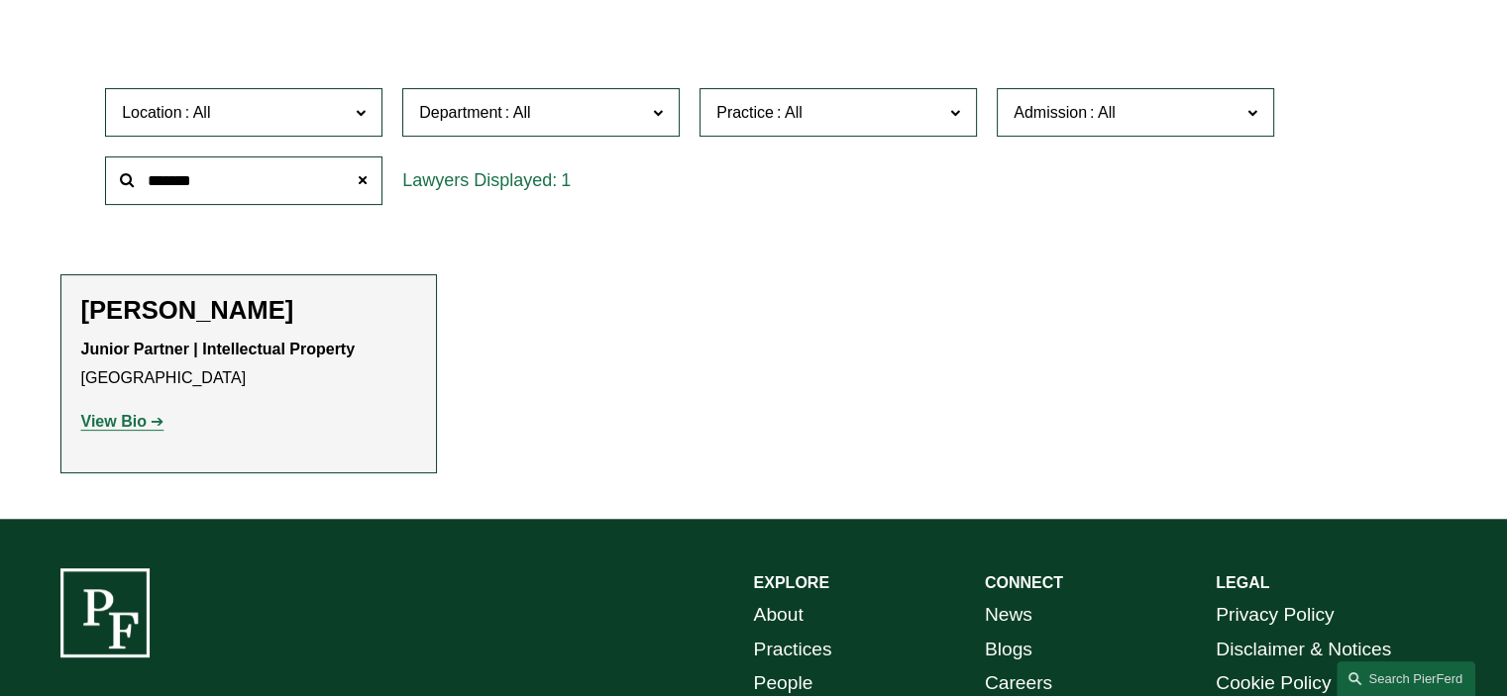
drag, startPoint x: 81, startPoint y: 307, endPoint x: 271, endPoint y: 309, distance: 190.2
click at [271, 309] on h2 "[PERSON_NAME]" at bounding box center [248, 310] width 335 height 31
copy h2 "[PERSON_NAME]"
